Goal: Information Seeking & Learning: Find specific fact

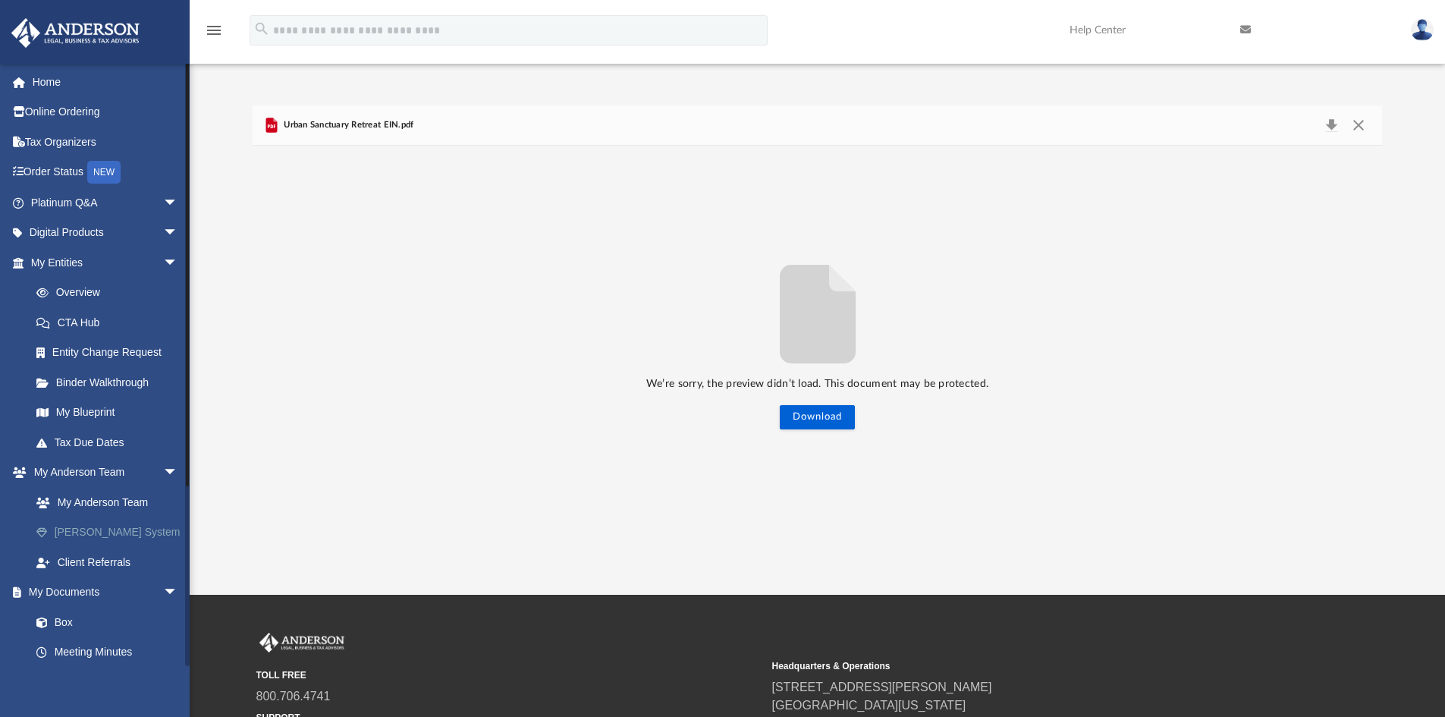
scroll to position [334, 1118]
click at [90, 291] on link "Overview" at bounding box center [111, 293] width 180 height 30
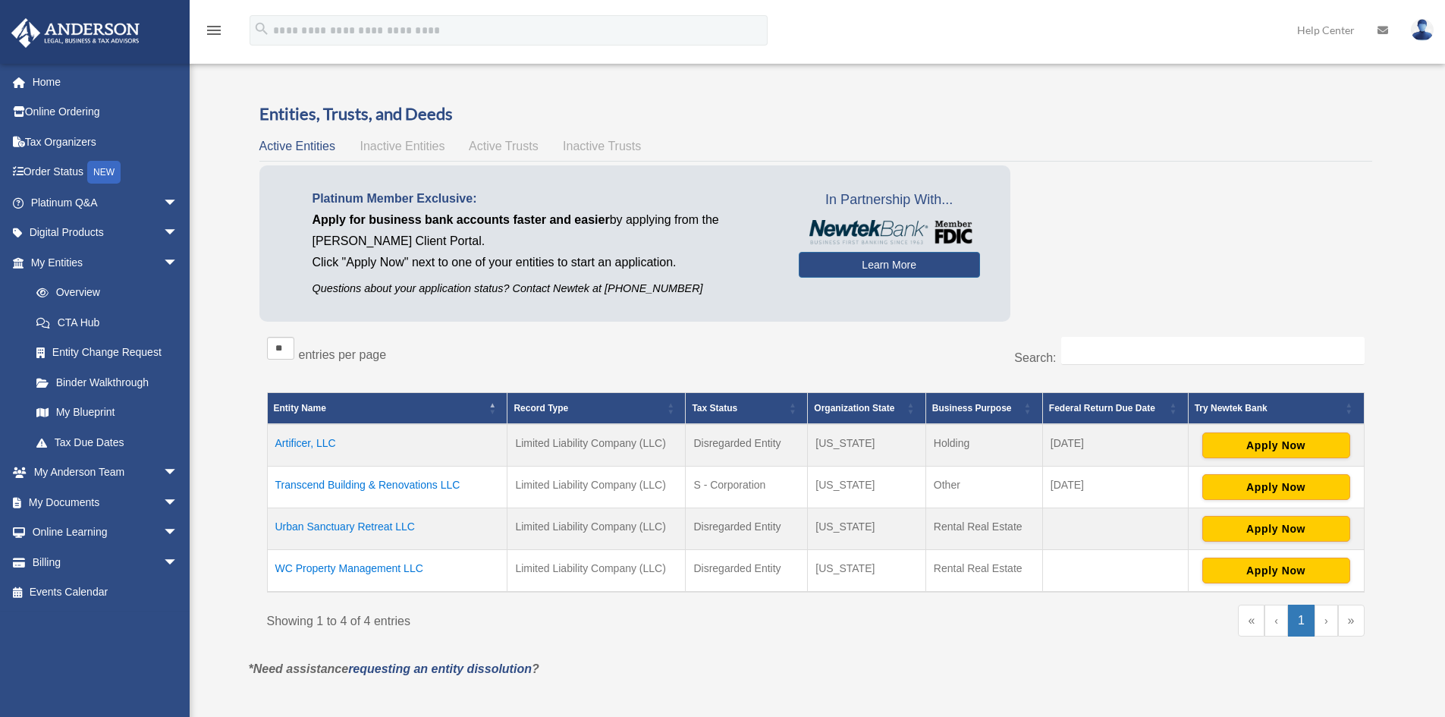
click at [302, 446] on td "Artificer, LLC" at bounding box center [387, 445] width 241 height 42
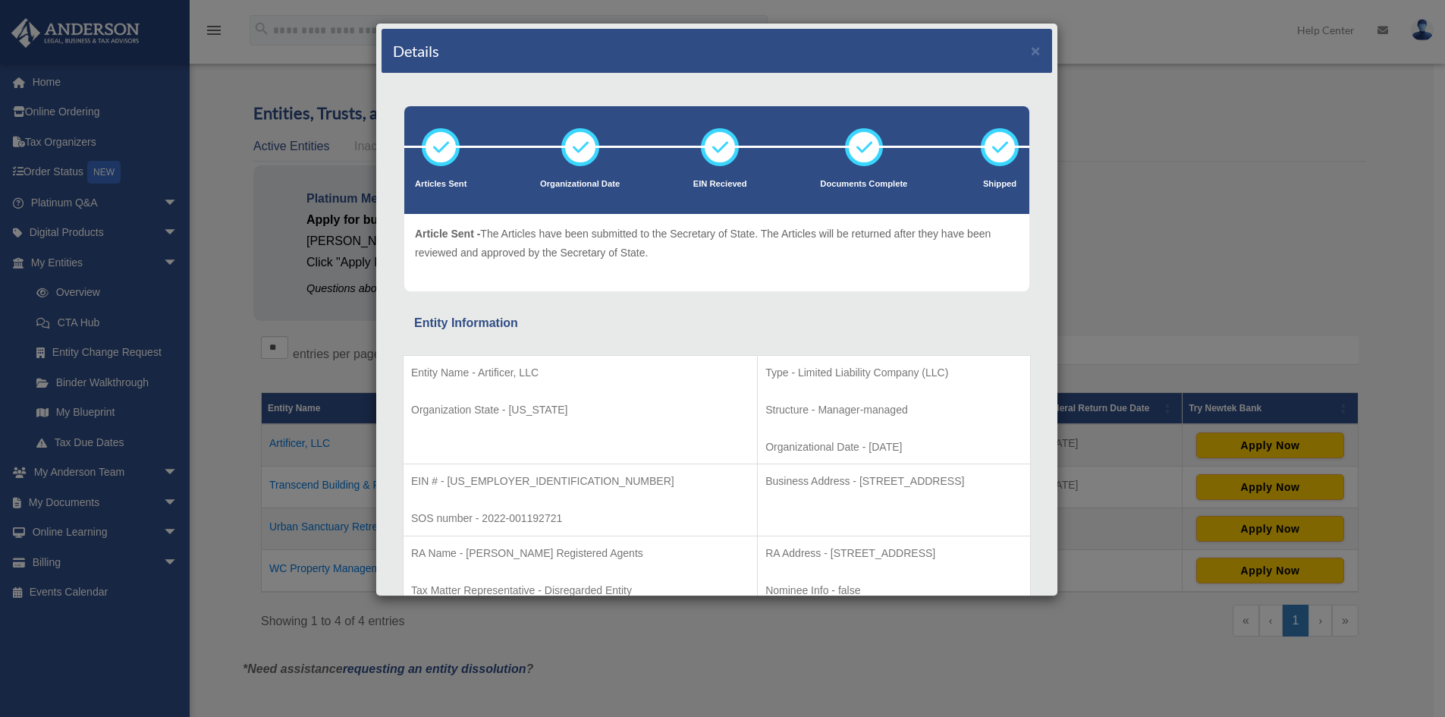
scroll to position [152, 0]
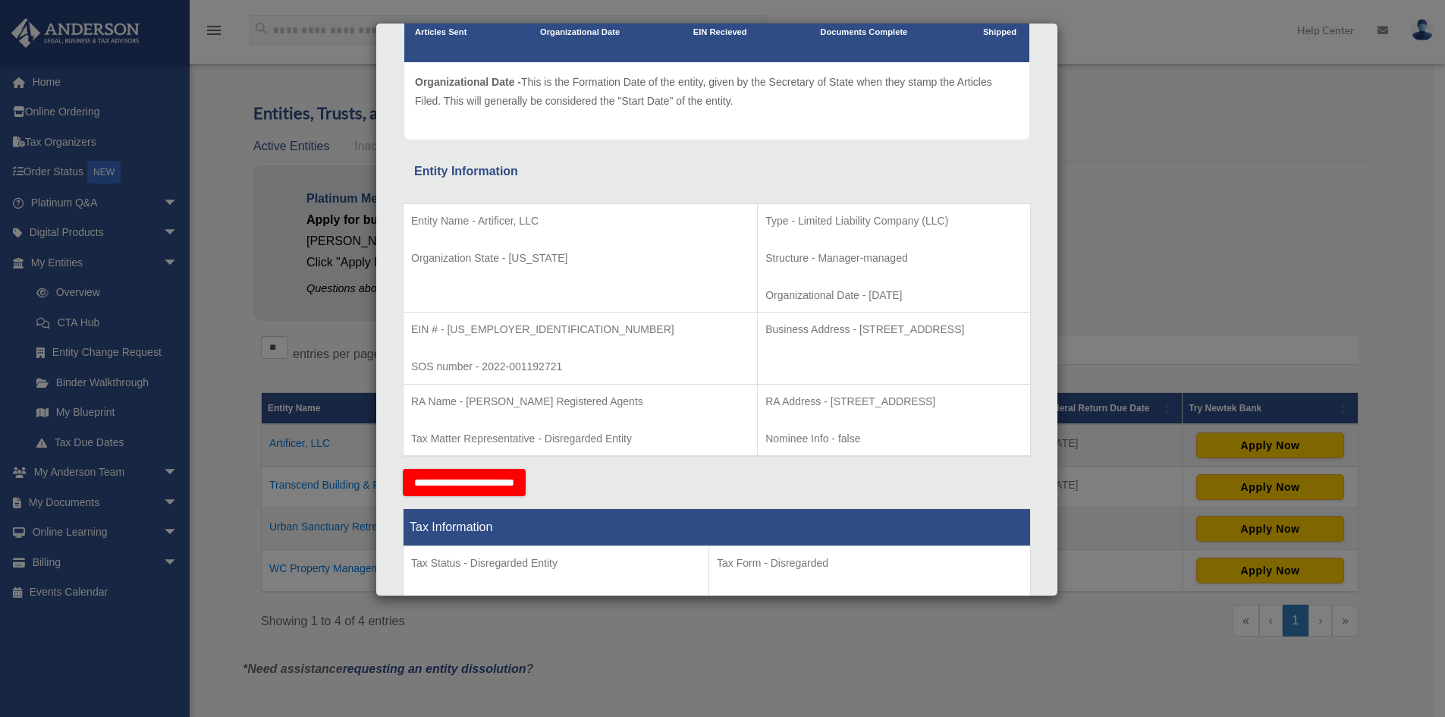
drag, startPoint x: 409, startPoint y: 220, endPoint x: 850, endPoint y: 286, distance: 446.5
click at [850, 286] on tr "Entity Name - Artificer, LLC Organization State - Wyoming Type - Limited Liabil…" at bounding box center [717, 257] width 627 height 109
copy tr "Entity Name - Artificer, LLC Organization State - Wyoming Type - Limited Liabil…"
drag, startPoint x: 667, startPoint y: 328, endPoint x: 957, endPoint y: 326, distance: 290.6
click at [957, 326] on p "Business Address - 1718 Capitol Ave., Cheyenne, Wy 82001" at bounding box center [894, 329] width 257 height 19
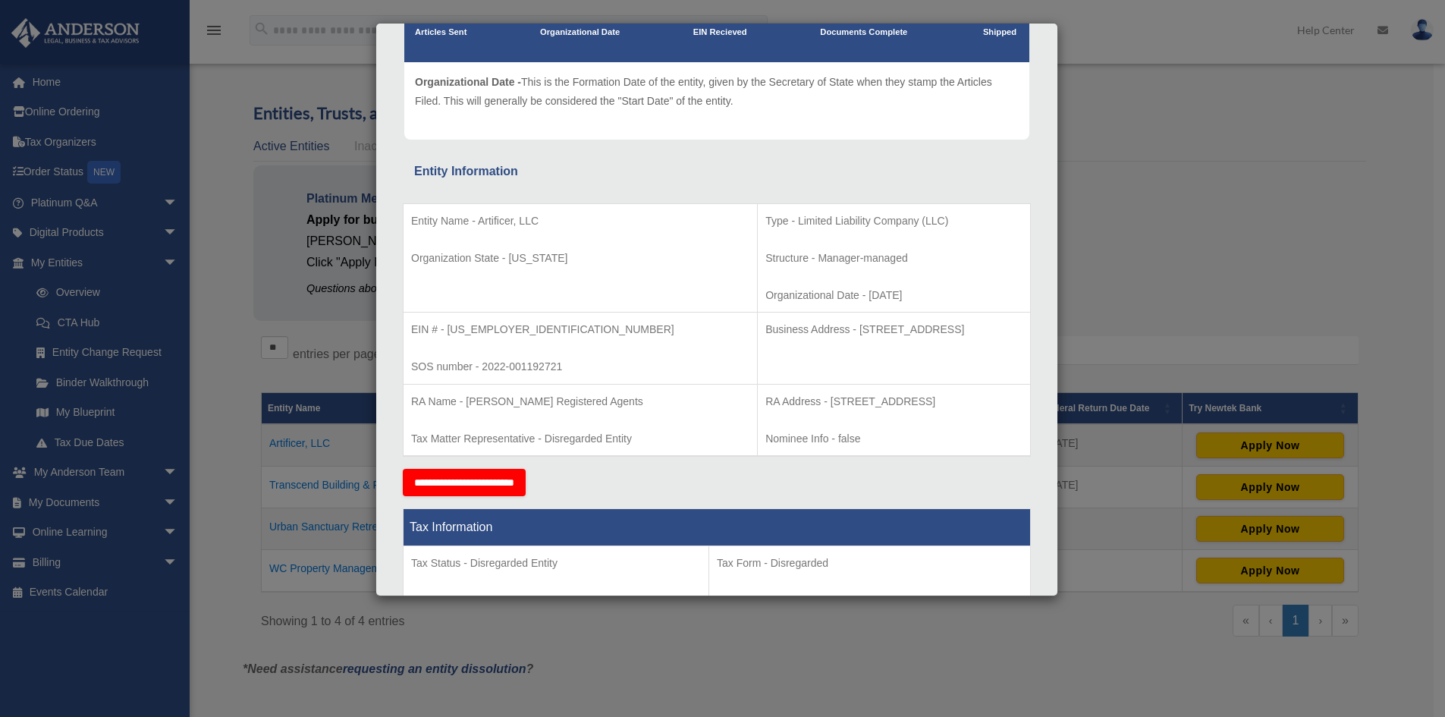
copy p "Business Address - 1718 Capitol Ave., Cheyenne, Wy 82001"
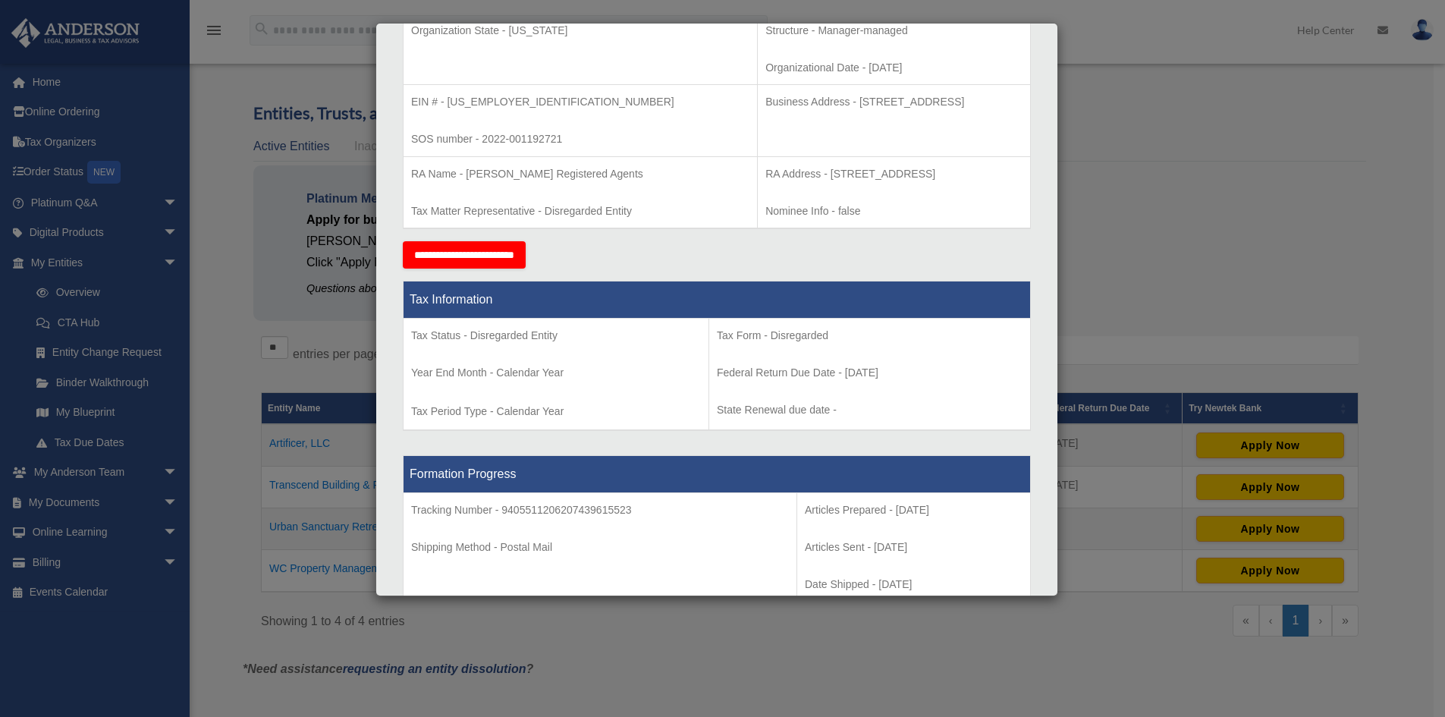
drag, startPoint x: 665, startPoint y: 174, endPoint x: 1020, endPoint y: 166, distance: 355.1
copy p "RA Address - 1716 Capitol Avenue, Suite 100, Cheyenne, WY 82001"
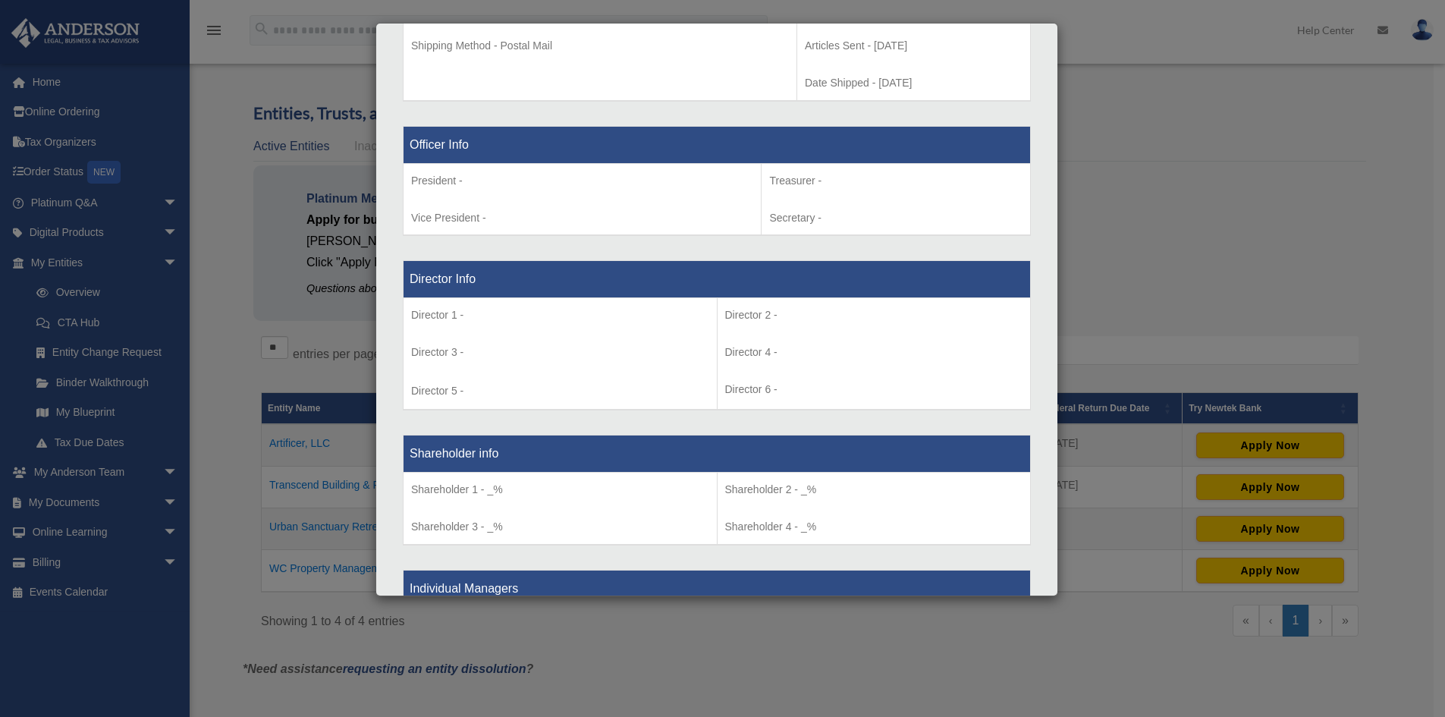
scroll to position [835, 0]
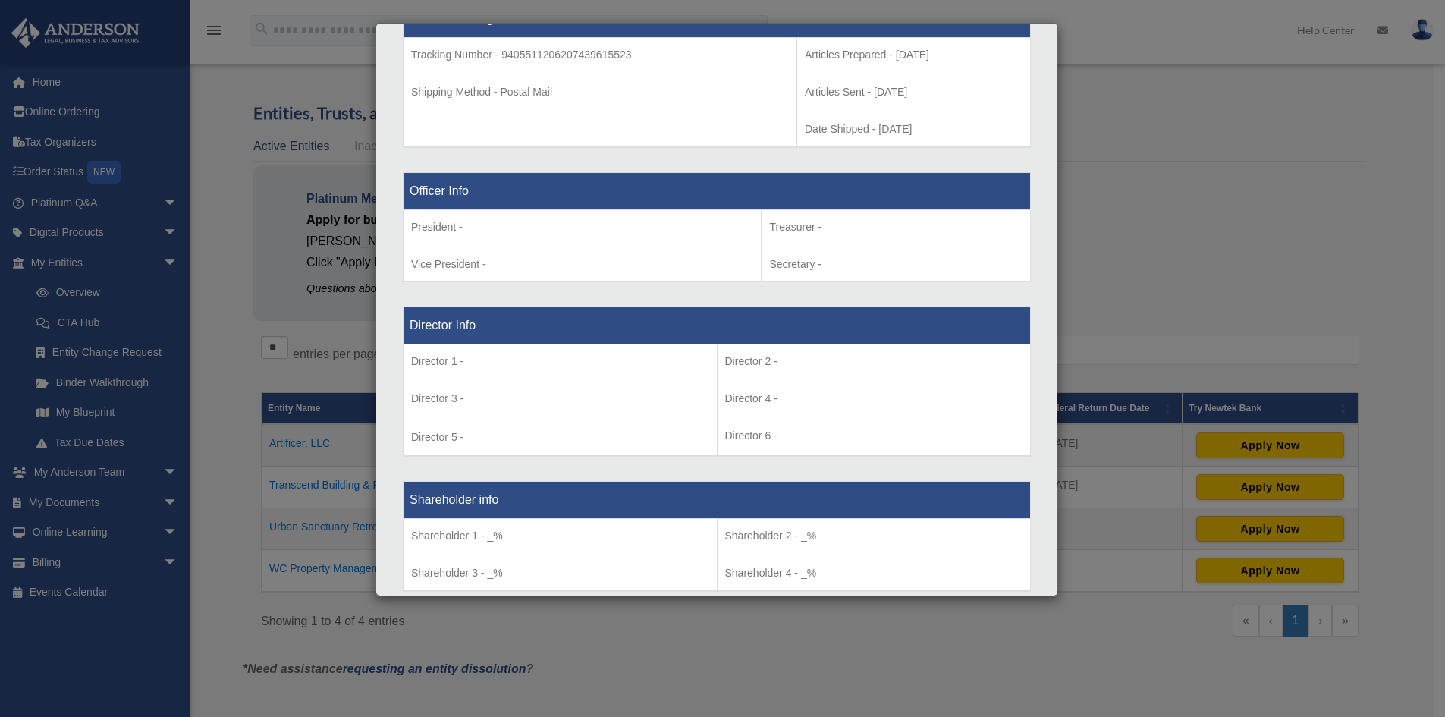
click at [1181, 228] on div "Details × Articles Sent Organizational Date" at bounding box center [722, 358] width 1445 height 717
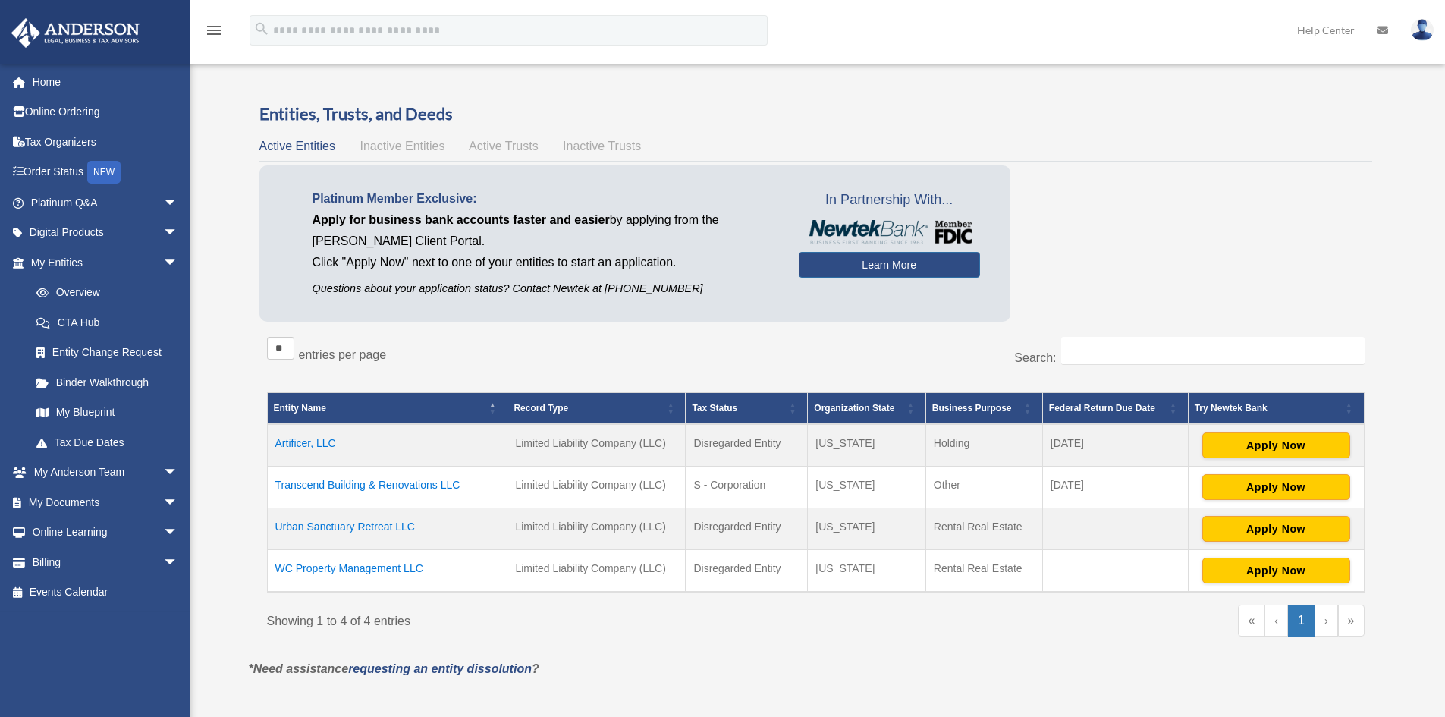
click at [304, 441] on td "Artificer, LLC" at bounding box center [387, 445] width 241 height 42
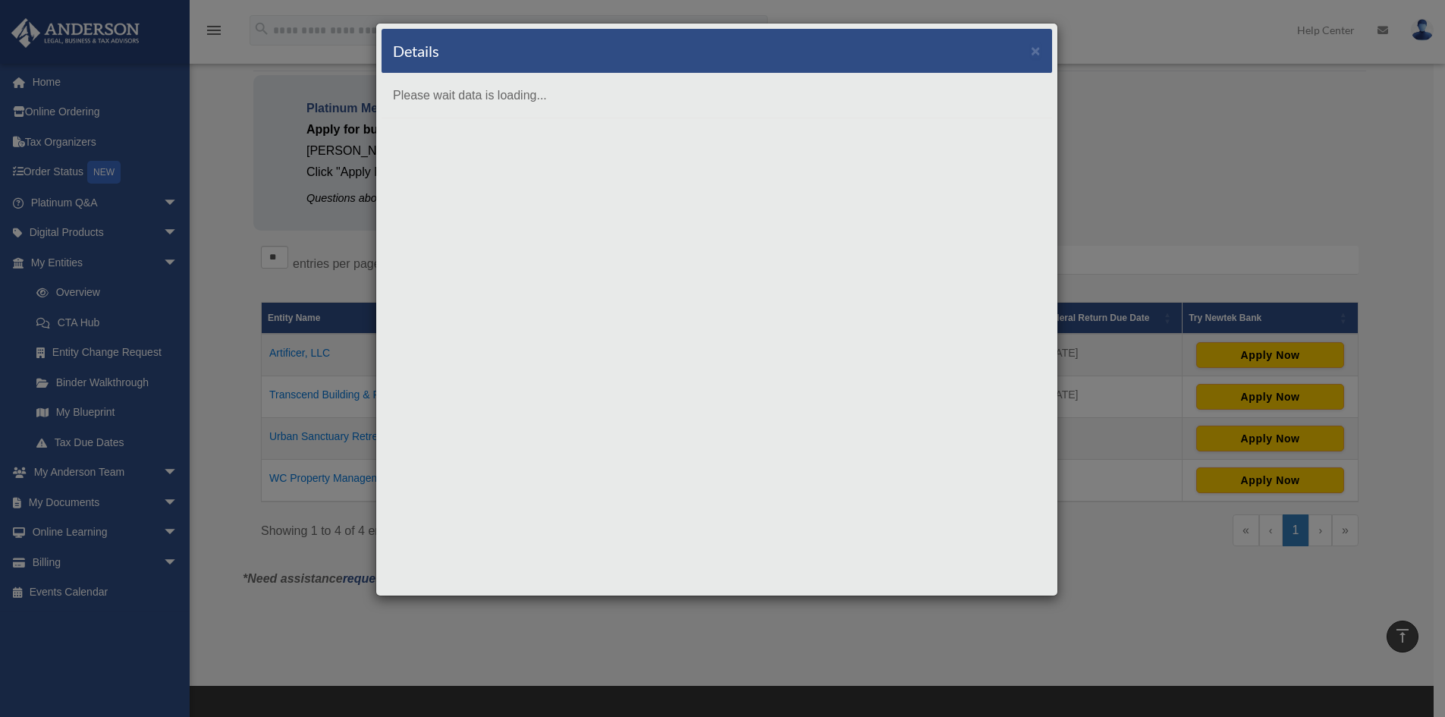
scroll to position [0, 0]
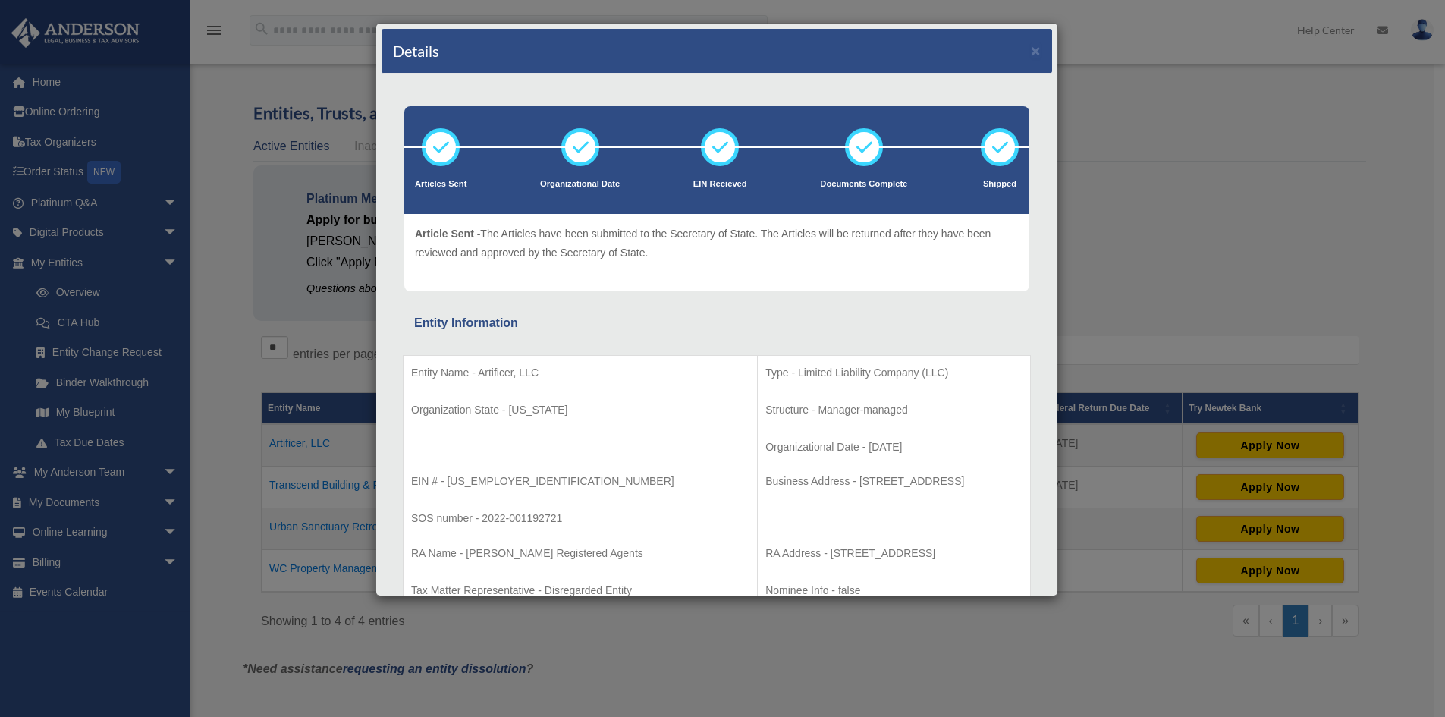
click at [1124, 258] on div "Details × Articles Sent Organizational Date" at bounding box center [722, 358] width 1445 height 717
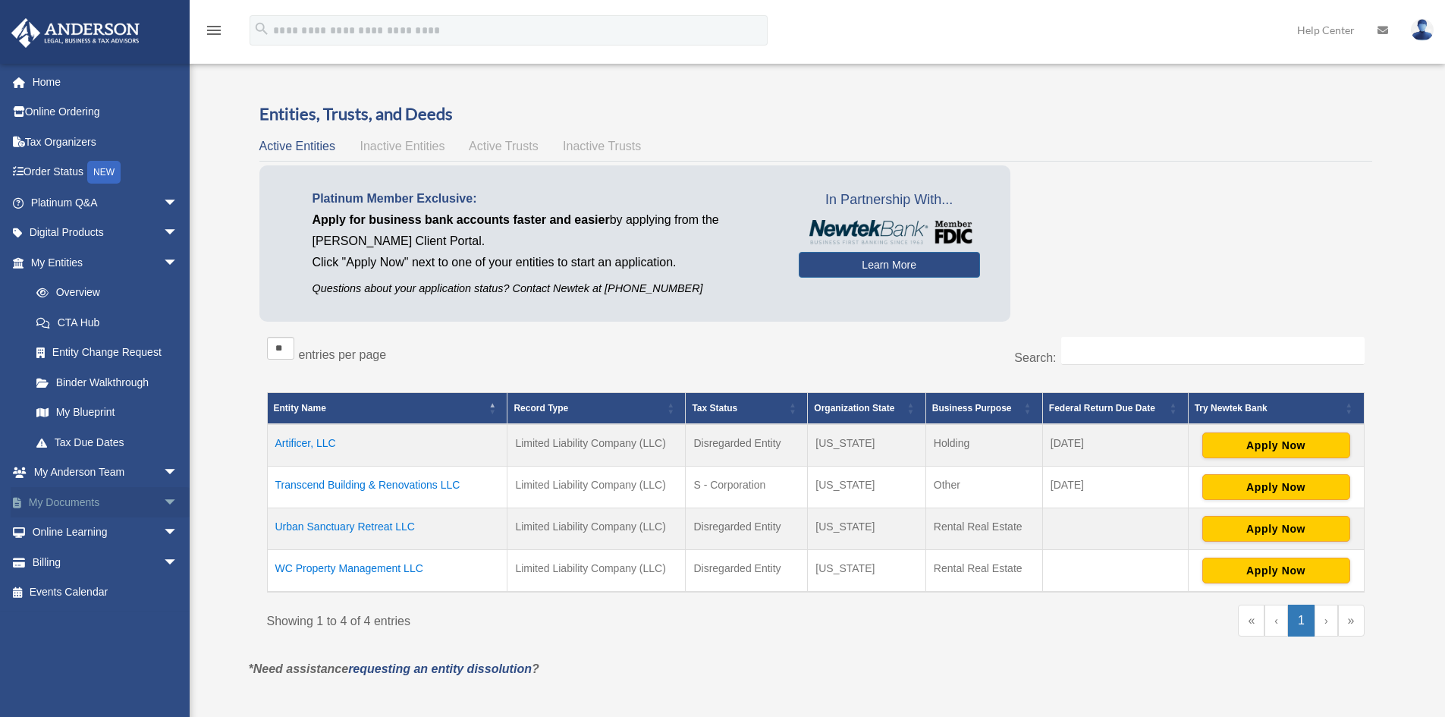
click at [69, 508] on link "My Documents arrow_drop_down" at bounding box center [106, 502] width 190 height 30
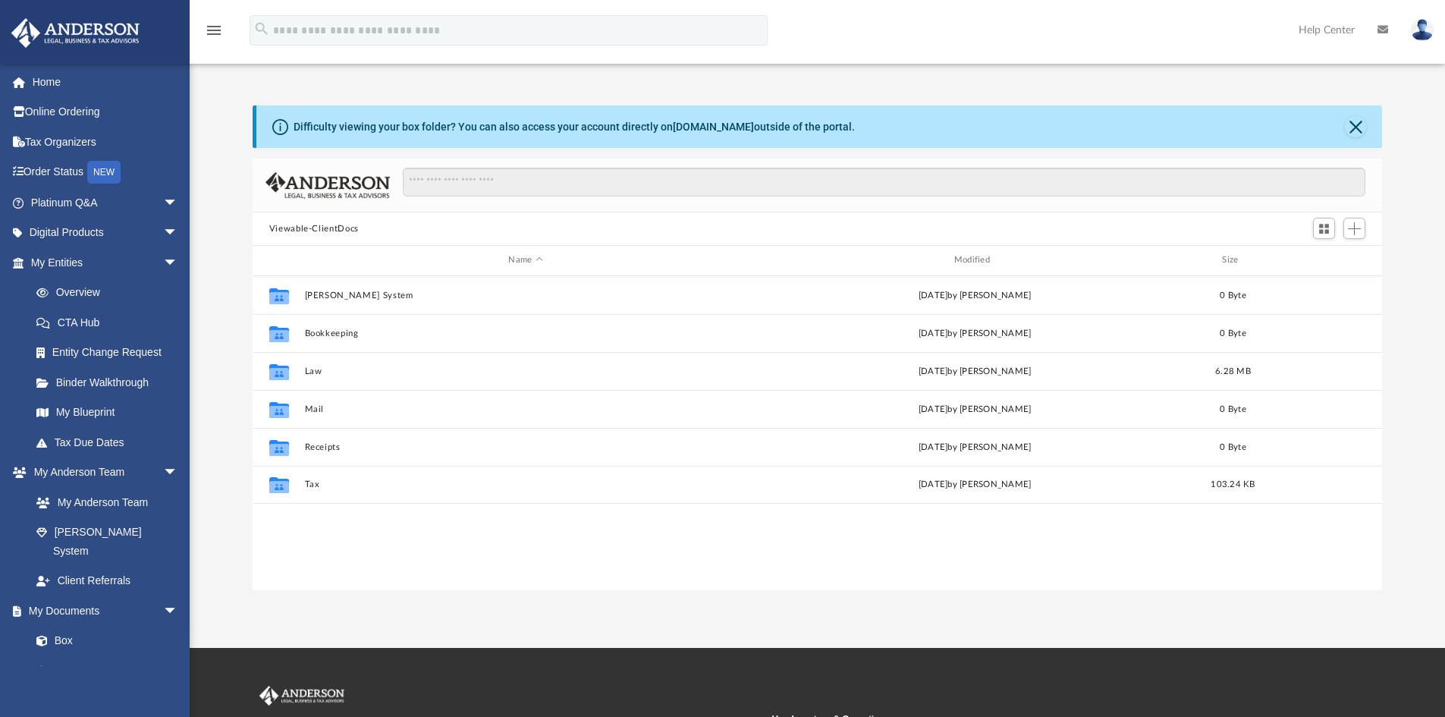
scroll to position [334, 1118]
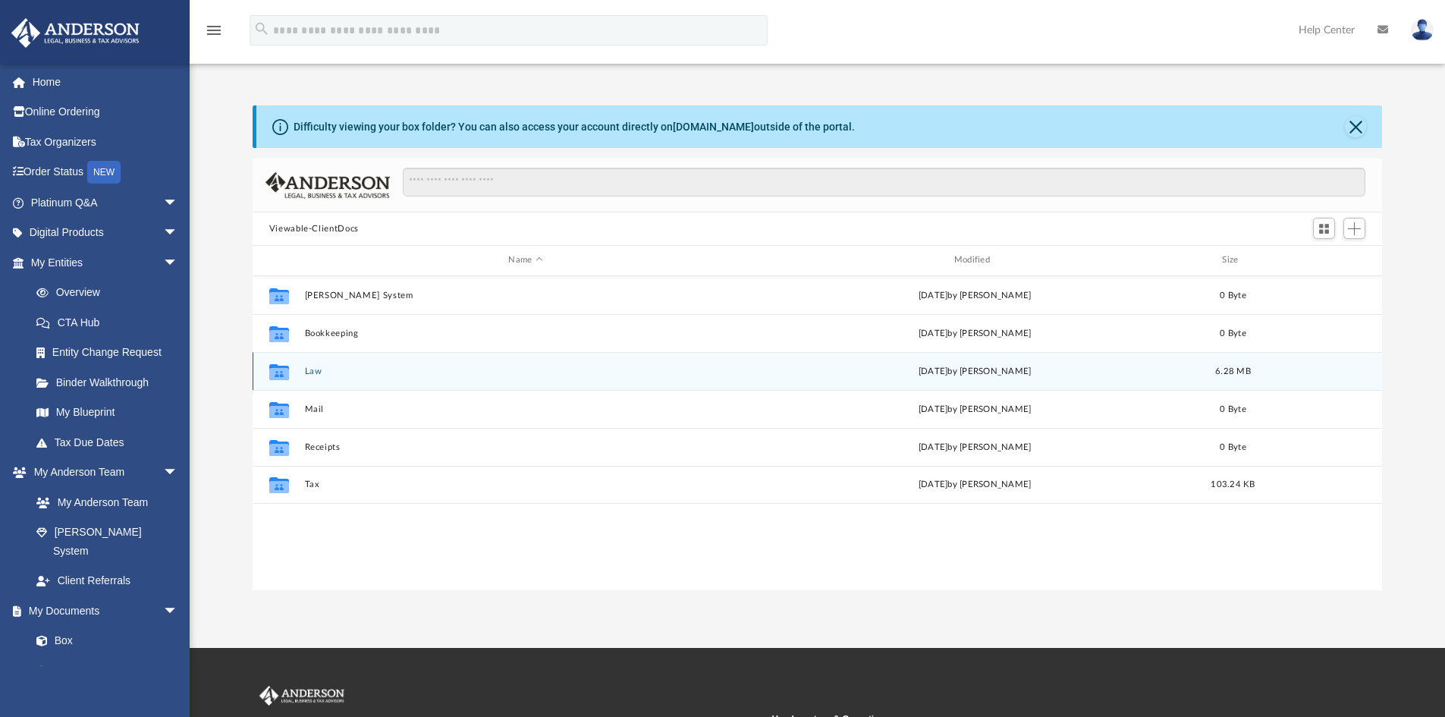
click at [303, 372] on div "Collaborated Folder Law [DATE] by [PERSON_NAME] 6.28 MB" at bounding box center [818, 371] width 1130 height 38
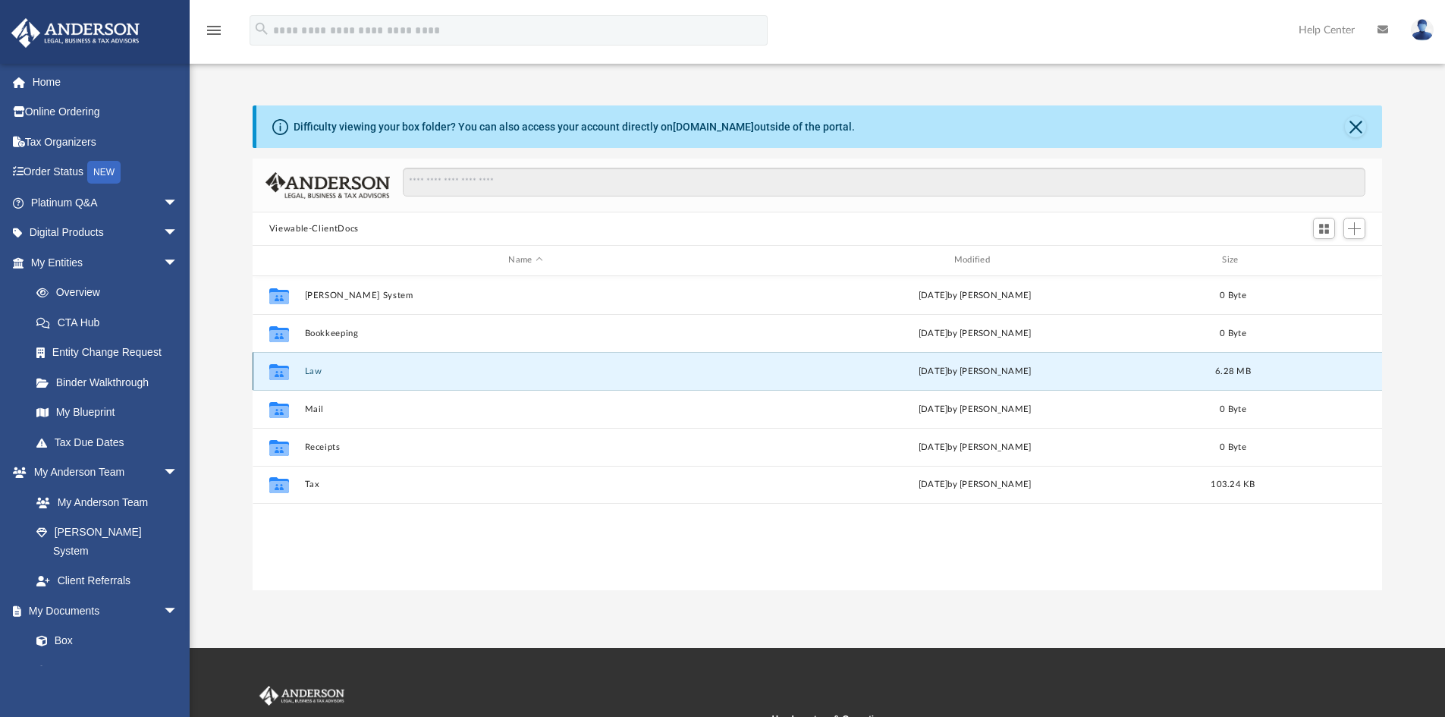
click at [306, 372] on button "Law" at bounding box center [525, 371] width 442 height 10
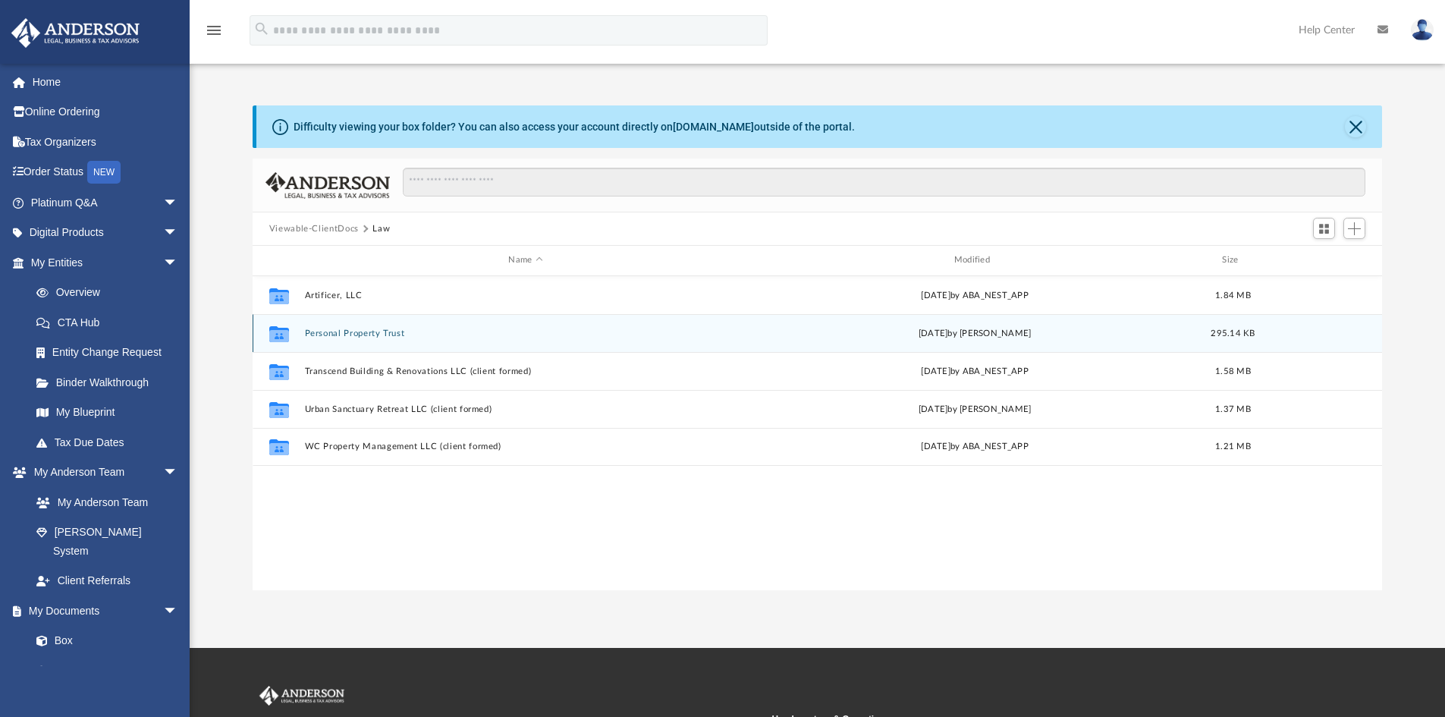
click at [366, 338] on button "Personal Property Trust" at bounding box center [525, 334] width 442 height 10
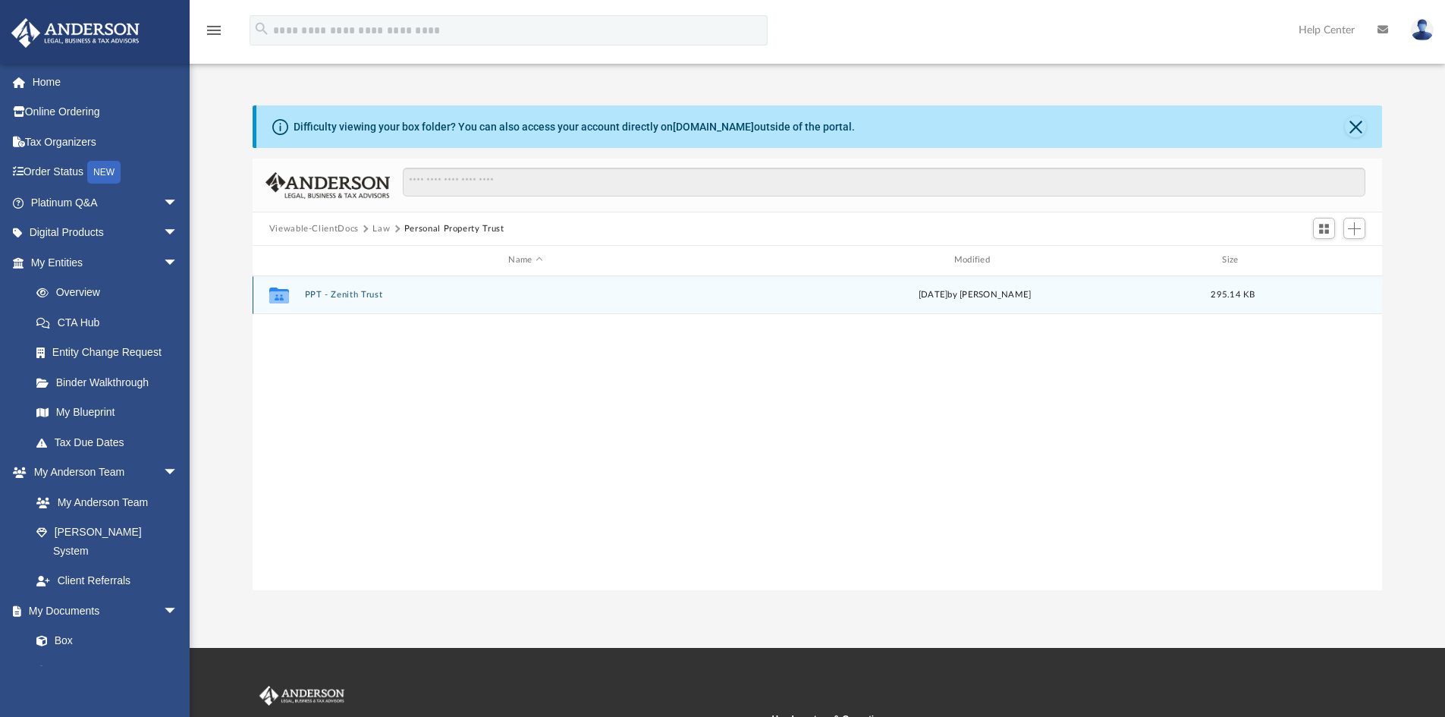
click at [366, 296] on button "PPT - Zenith Trust" at bounding box center [525, 295] width 442 height 10
click at [366, 296] on button "Zenith Trust .pdf" at bounding box center [525, 295] width 442 height 10
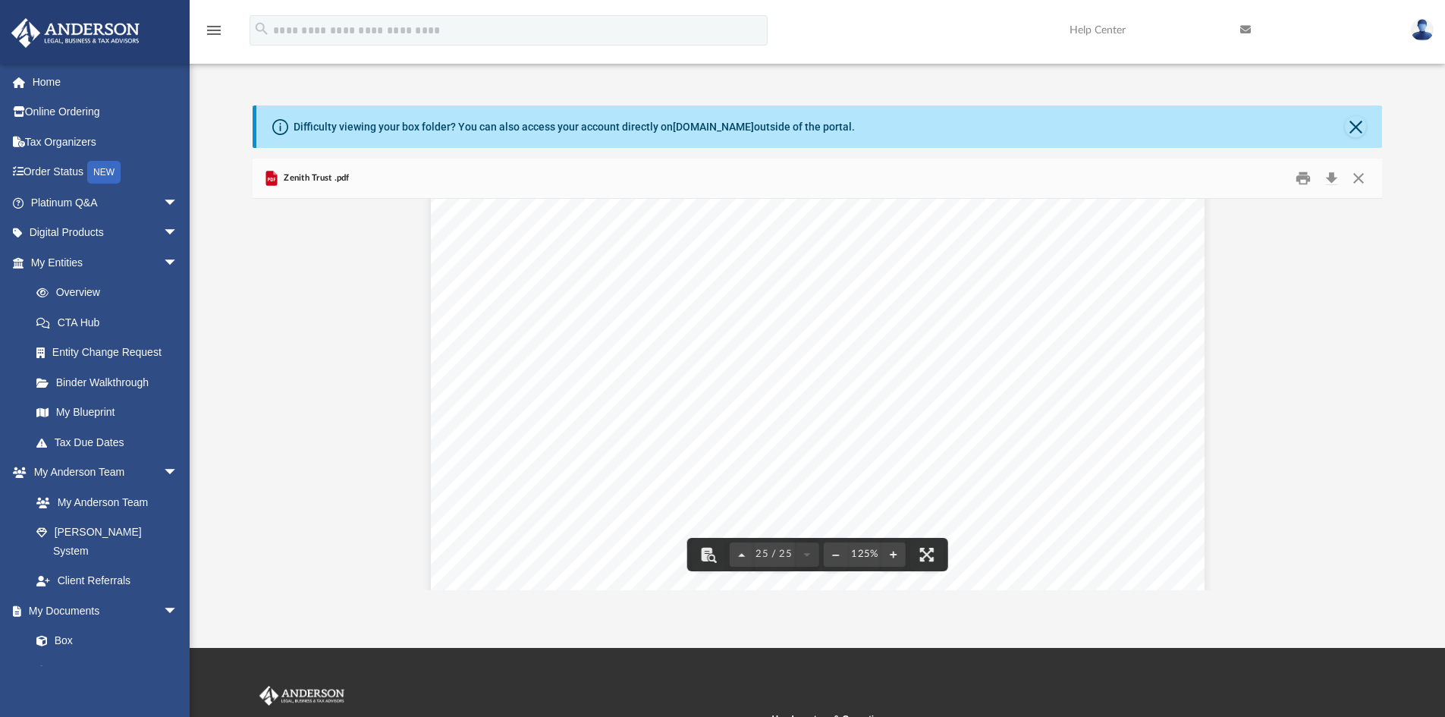
scroll to position [24611, 0]
